Goal: Information Seeking & Learning: Learn about a topic

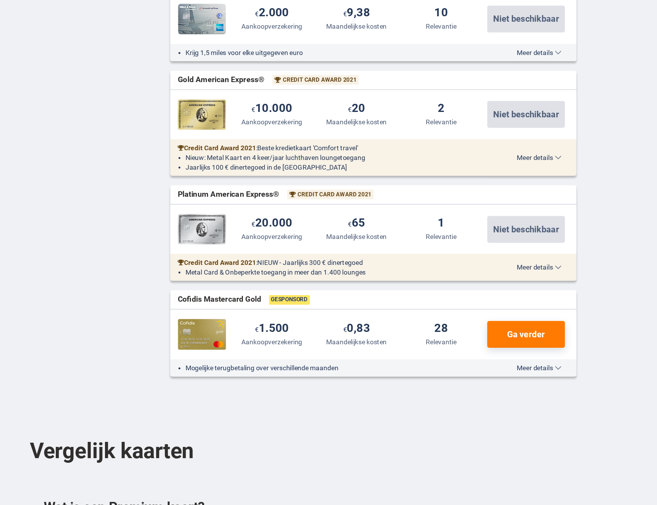
scroll to position [606, 0]
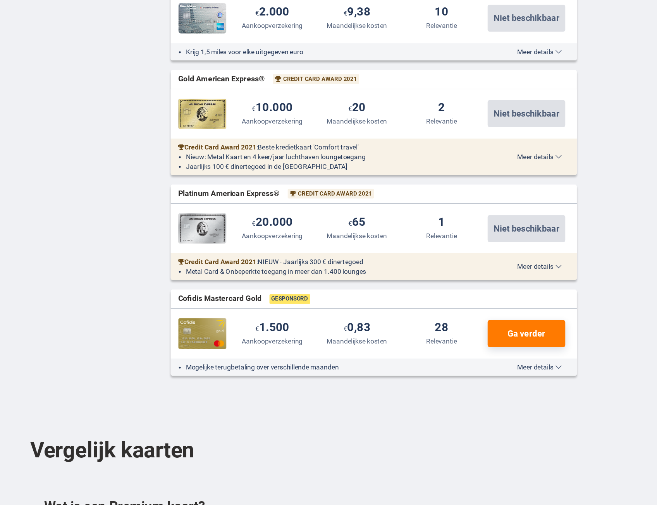
click at [300, 190] on div "€ 10.000 Aankoopverzekering" at bounding box center [303, 189] width 69 height 20
click at [279, 221] on li "Nieuw: Metal Kaart en 4 keer/jaar luchthaven loungetoegang" at bounding box center [353, 224] width 239 height 8
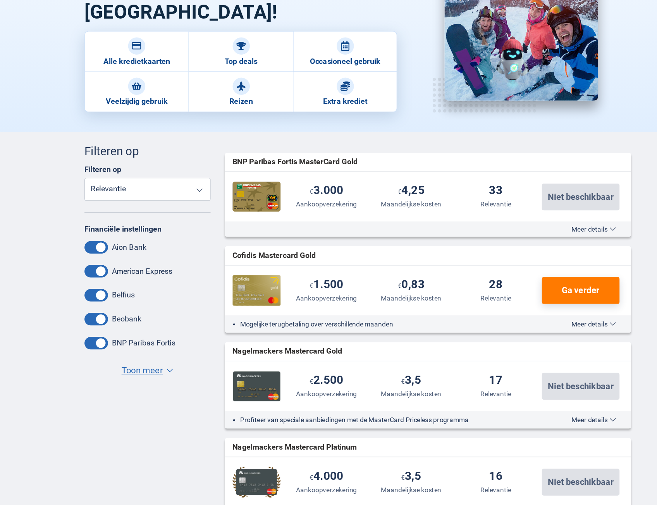
scroll to position [0, 0]
